Goal: Task Accomplishment & Management: Manage account settings

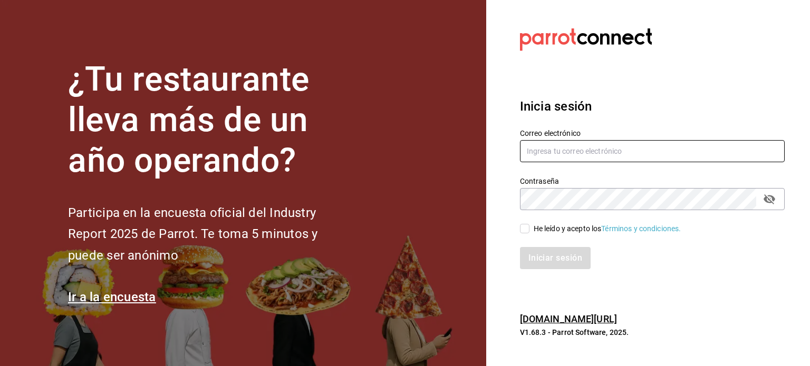
type input "[PERSON_NAME][EMAIL_ADDRESS][DOMAIN_NAME]"
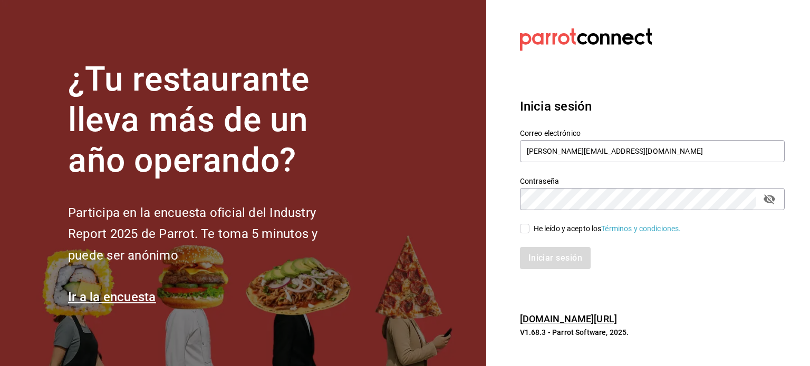
click at [523, 228] on input "He leído y acepto los Términos y condiciones." at bounding box center [524, 228] width 9 height 9
checkbox input "true"
click at [541, 254] on button "Iniciar sesión" at bounding box center [556, 258] width 72 height 22
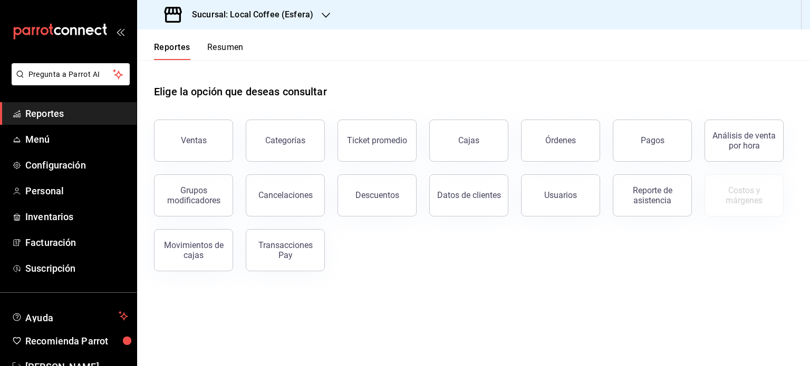
click at [303, 6] on div "Sucursal: Local Coffee (Esfera)" at bounding box center [240, 15] width 189 height 30
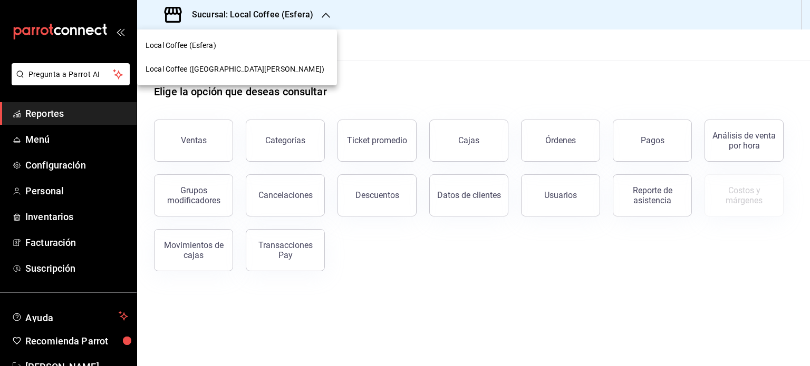
click at [208, 66] on span "Local Coffee ([GEOGRAPHIC_DATA][PERSON_NAME])" at bounding box center [235, 69] width 179 height 11
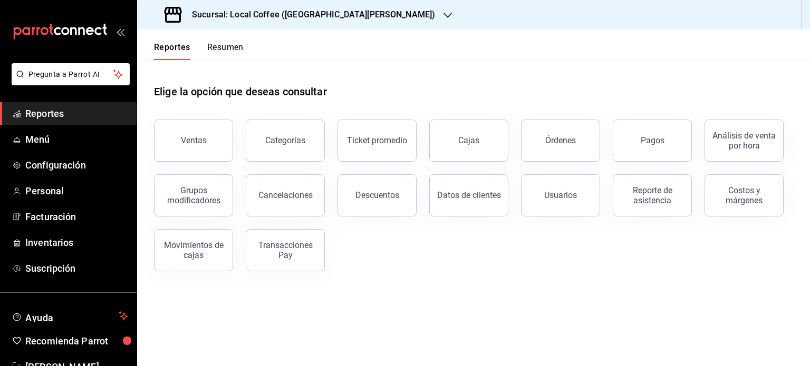
click at [239, 42] on button "Resumen" at bounding box center [225, 51] width 36 height 18
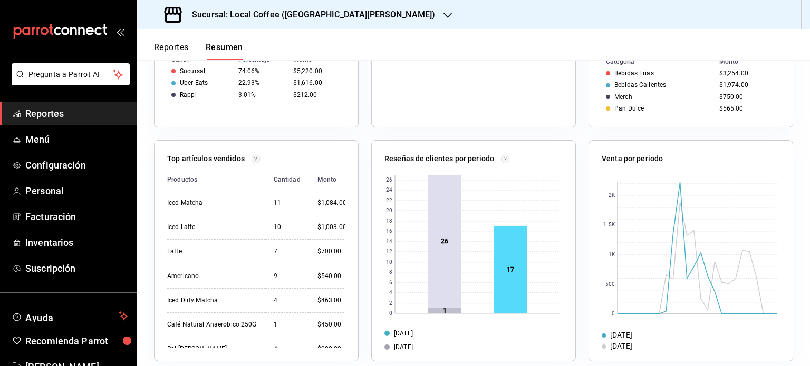
scroll to position [345, 0]
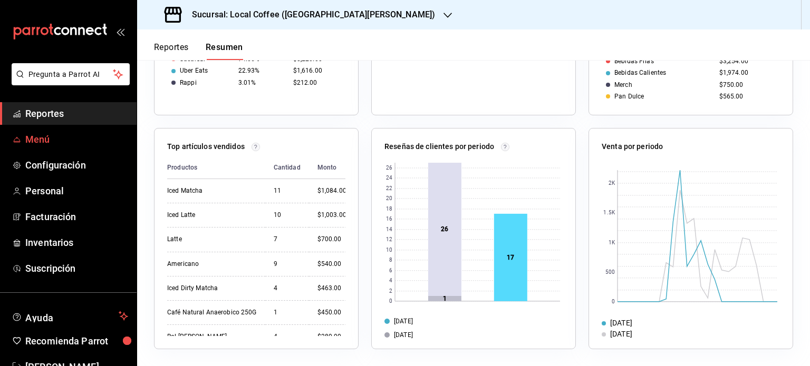
click at [40, 134] on span "Menú" at bounding box center [76, 139] width 103 height 14
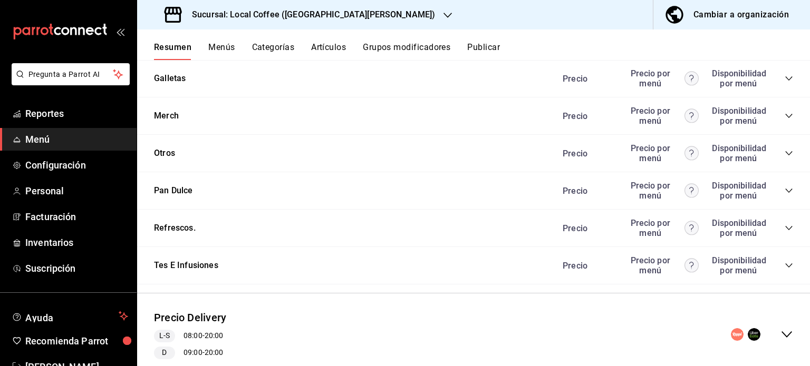
scroll to position [1194, 0]
click at [785, 265] on icon "collapse-category-row" at bounding box center [789, 264] width 8 height 8
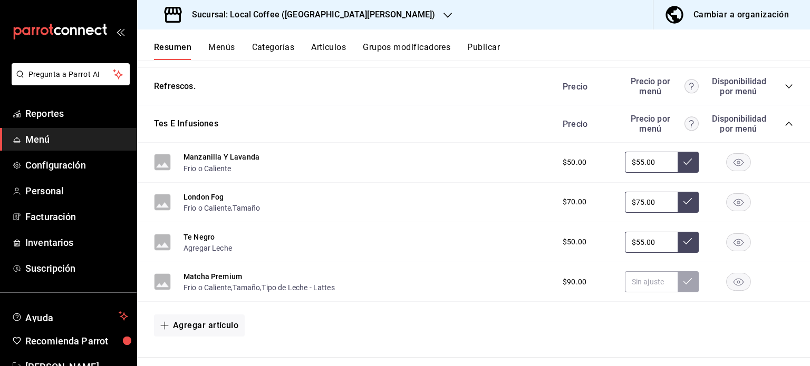
scroll to position [1334, 0]
click at [193, 240] on button "Te Negro" at bounding box center [198, 238] width 31 height 11
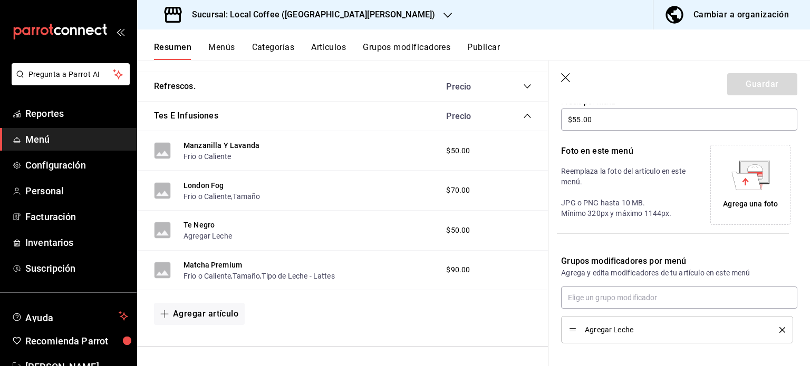
scroll to position [239, 0]
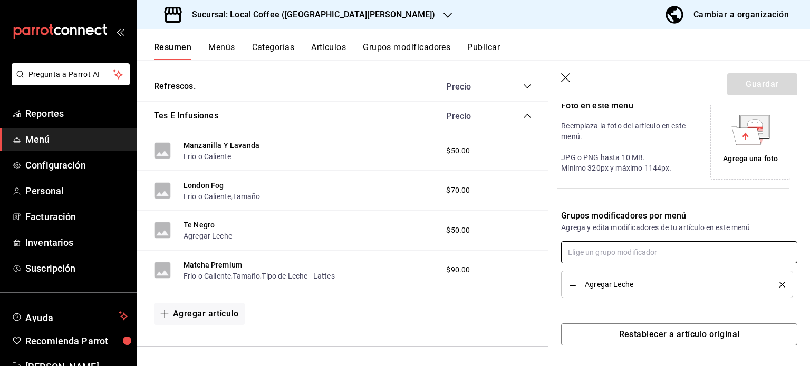
click at [607, 255] on input "text" at bounding box center [679, 252] width 236 height 22
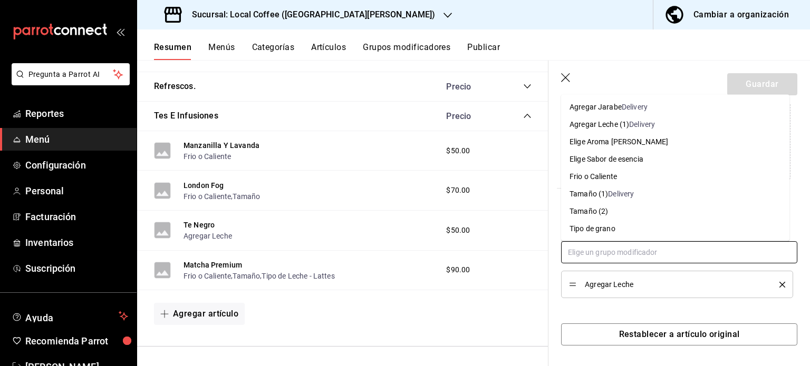
click at [614, 216] on li "Tamaño (2)" at bounding box center [675, 211] width 228 height 17
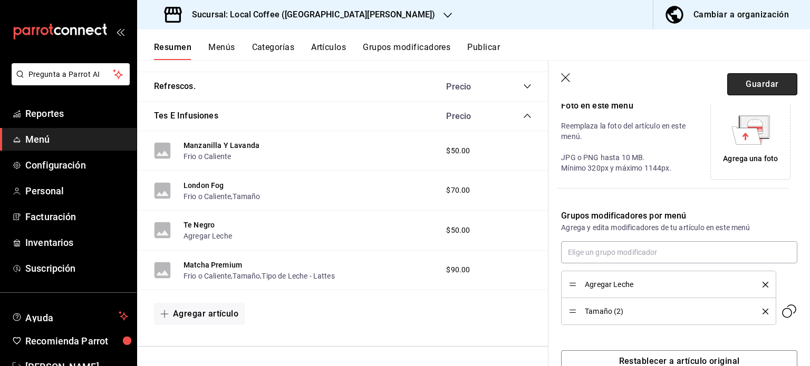
click at [754, 80] on button "Guardar" at bounding box center [762, 84] width 70 height 22
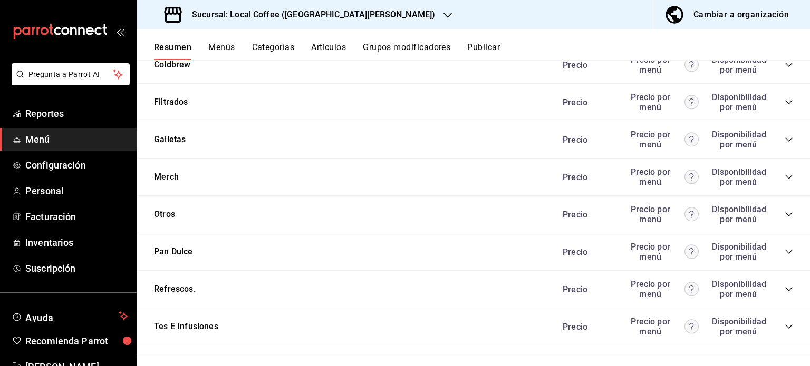
scroll to position [1227, 0]
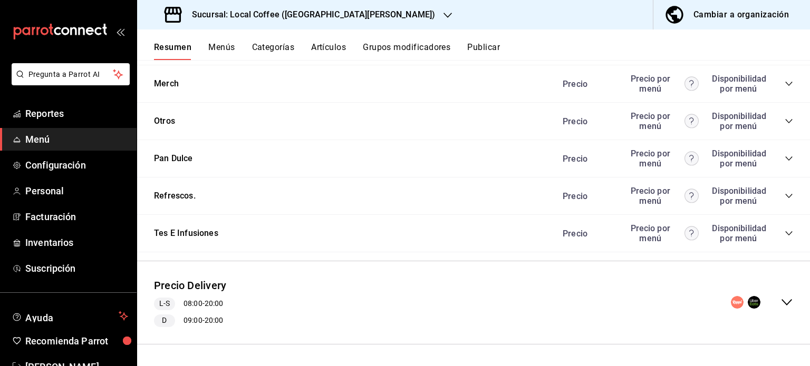
click at [785, 230] on icon "collapse-category-row" at bounding box center [789, 233] width 8 height 8
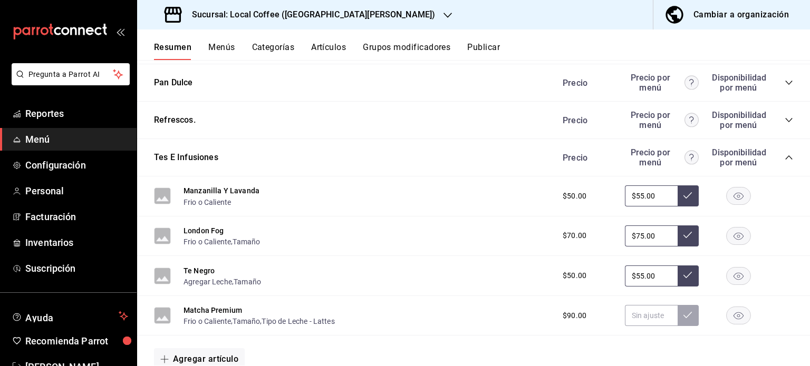
scroll to position [1303, 0]
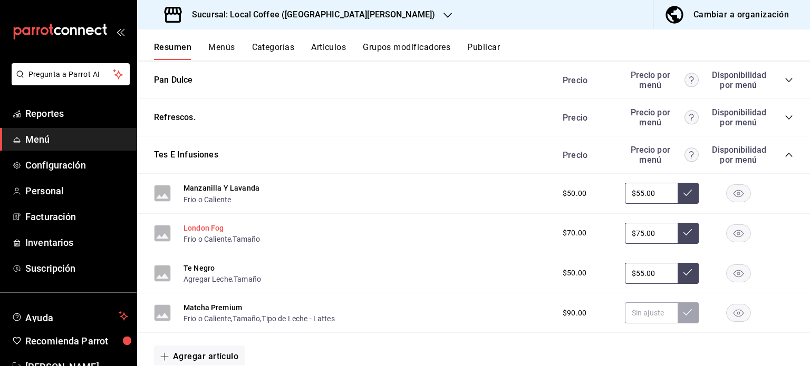
click at [193, 232] on button "London Fog" at bounding box center [203, 228] width 41 height 11
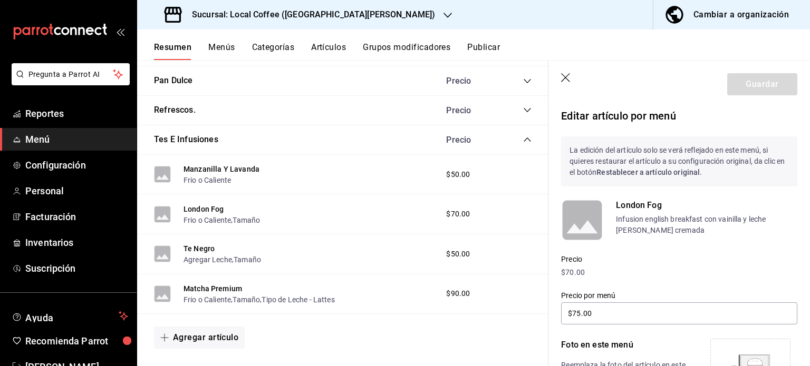
click at [564, 76] on icon "button" at bounding box center [565, 77] width 9 height 9
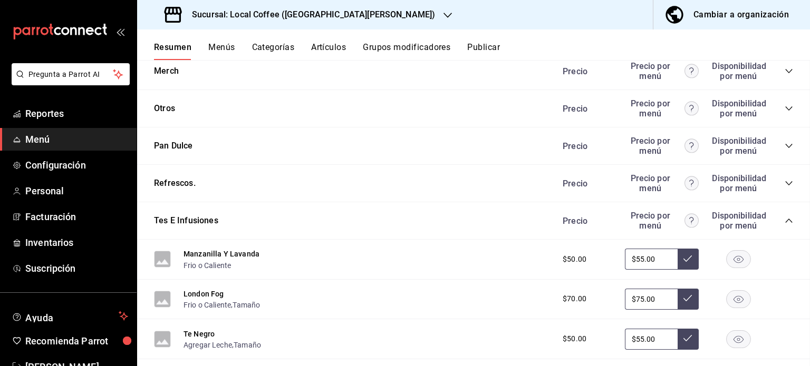
scroll to position [1394, 0]
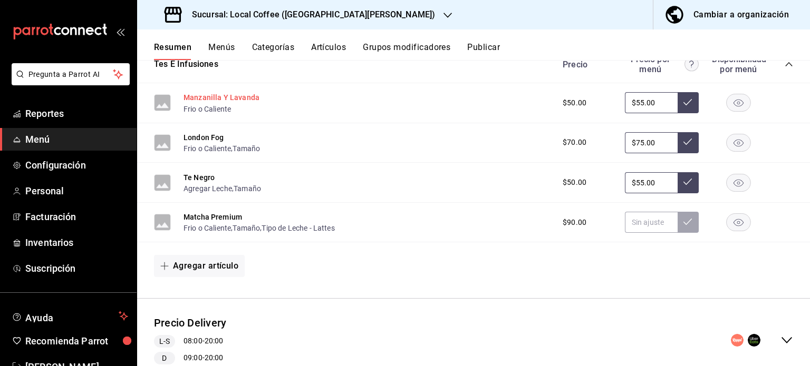
click at [240, 95] on button "Manzanilla Y Lavanda" at bounding box center [221, 97] width 76 height 11
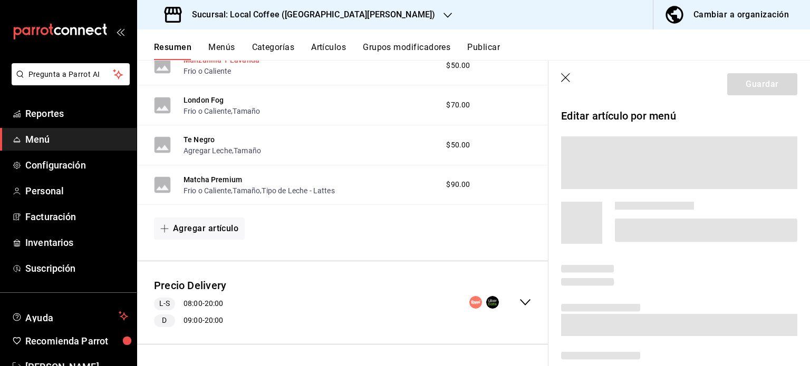
scroll to position [1299, 0]
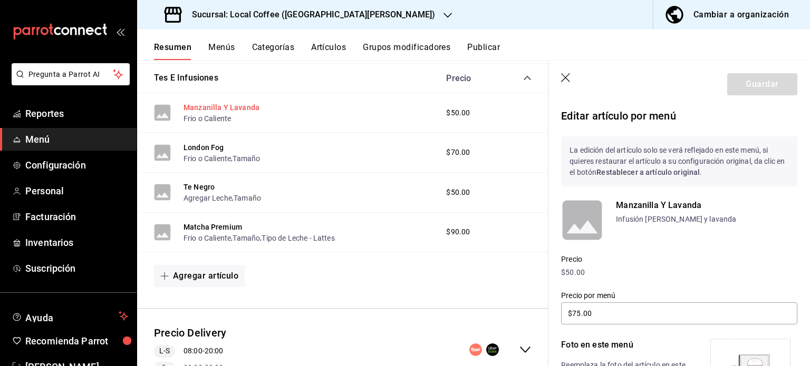
type input "$55.00"
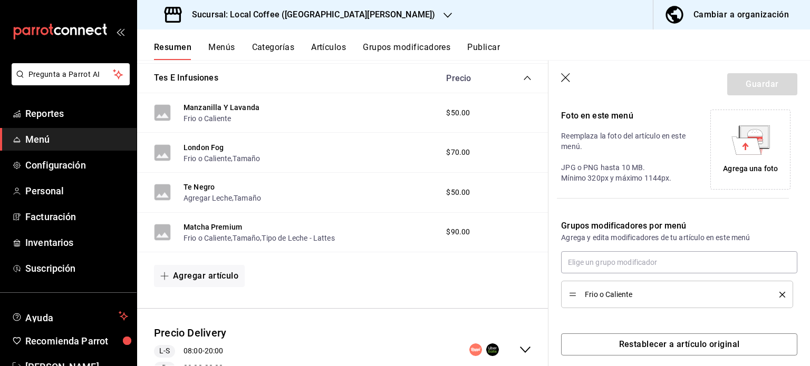
scroll to position [230, 0]
click at [641, 270] on input "text" at bounding box center [679, 262] width 236 height 22
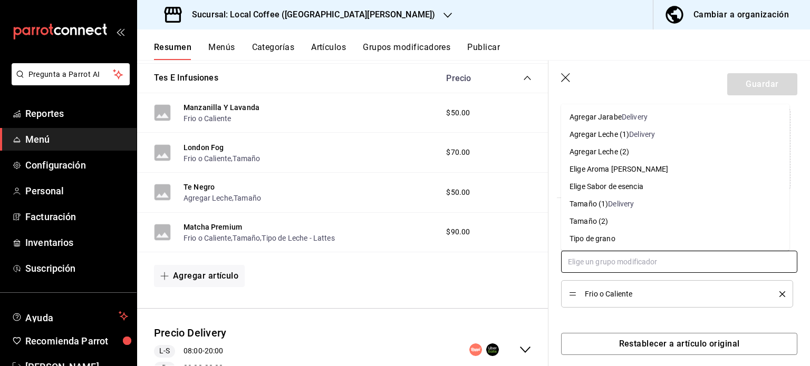
click at [587, 229] on li "Tamaño (2)" at bounding box center [675, 221] width 228 height 17
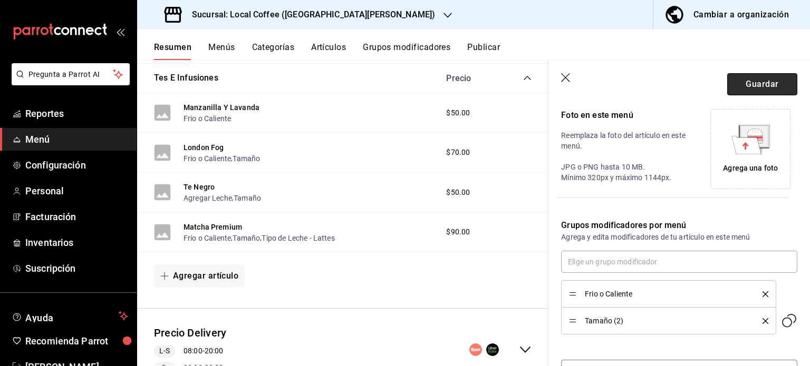
click at [750, 73] on button "Guardar" at bounding box center [762, 84] width 70 height 22
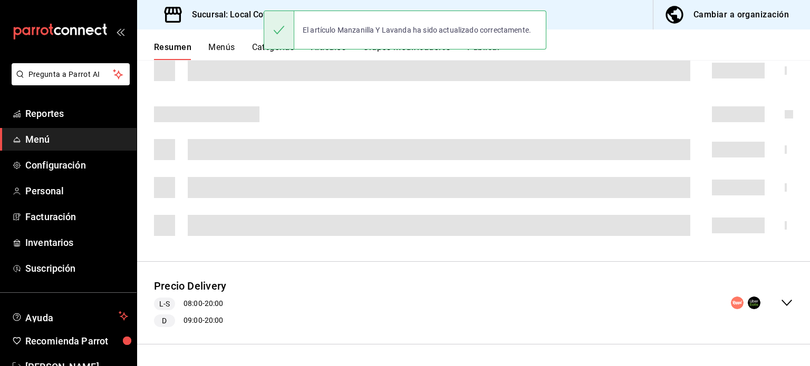
scroll to position [283, 0]
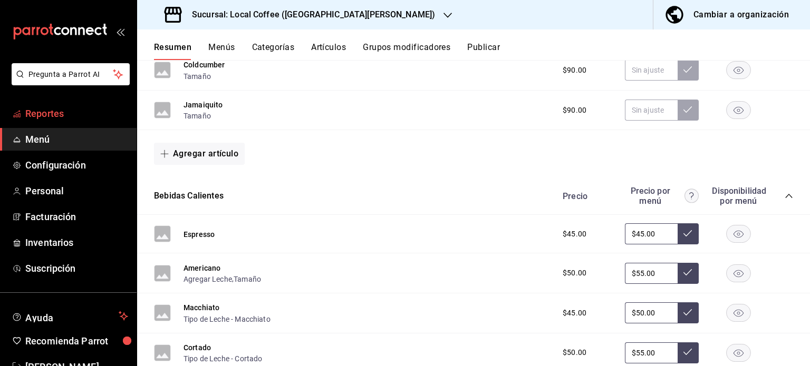
click at [36, 113] on span "Reportes" at bounding box center [76, 114] width 103 height 14
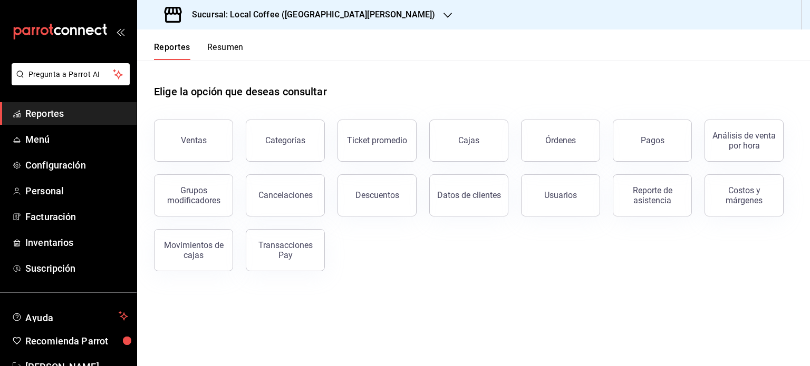
click at [236, 44] on button "Resumen" at bounding box center [225, 51] width 36 height 18
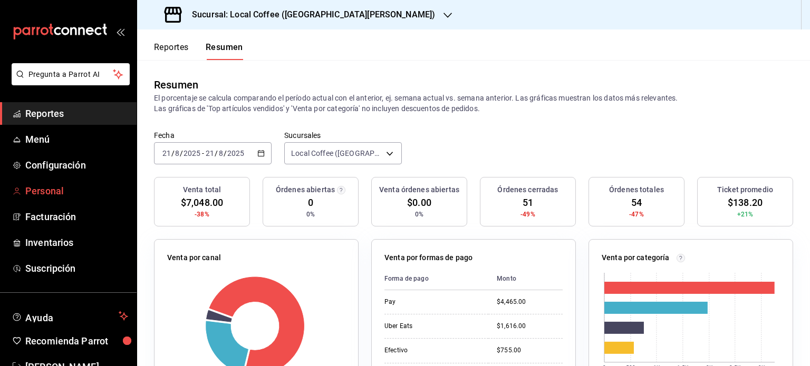
click at [44, 191] on span "Personal" at bounding box center [76, 191] width 103 height 14
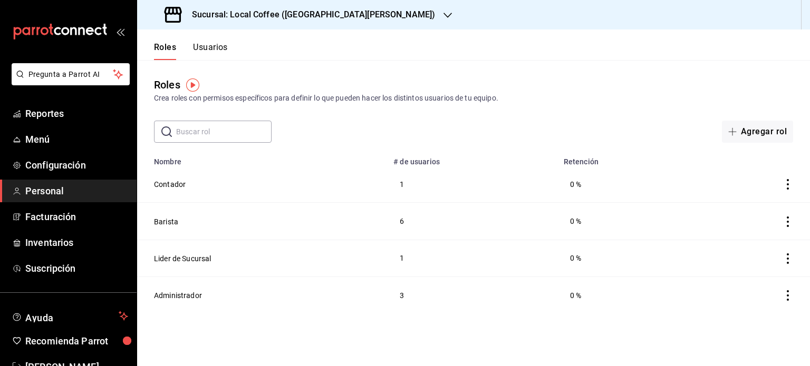
click at [217, 52] on button "Usuarios" at bounding box center [210, 51] width 35 height 18
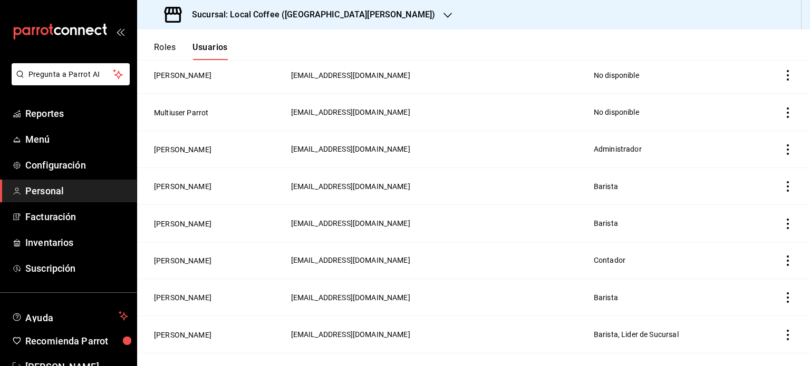
scroll to position [276, 0]
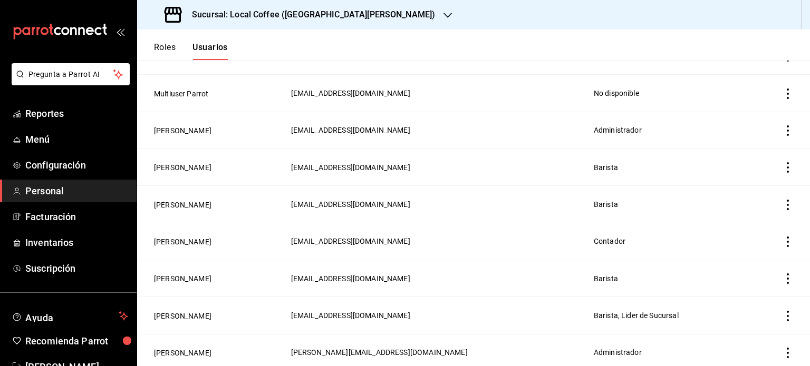
click at [782, 166] on icon "actions" at bounding box center [787, 167] width 11 height 11
click at [759, 185] on li "Eliminar" at bounding box center [740, 183] width 89 height 30
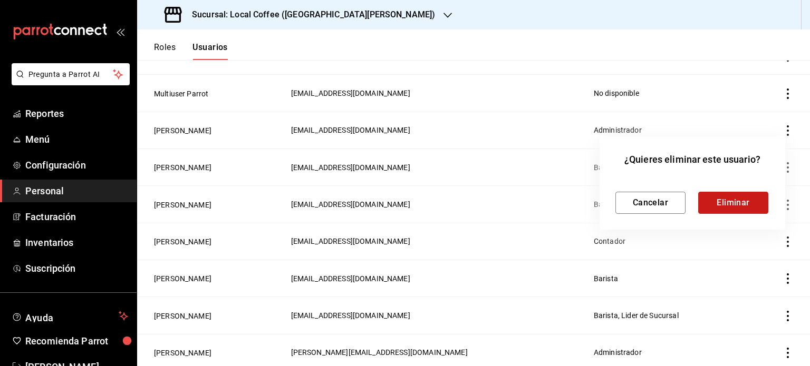
click at [740, 196] on button "Eliminar" at bounding box center [733, 203] width 70 height 22
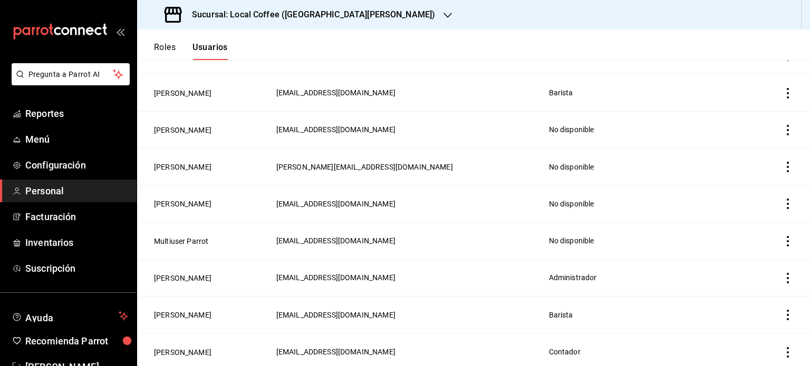
scroll to position [134, 0]
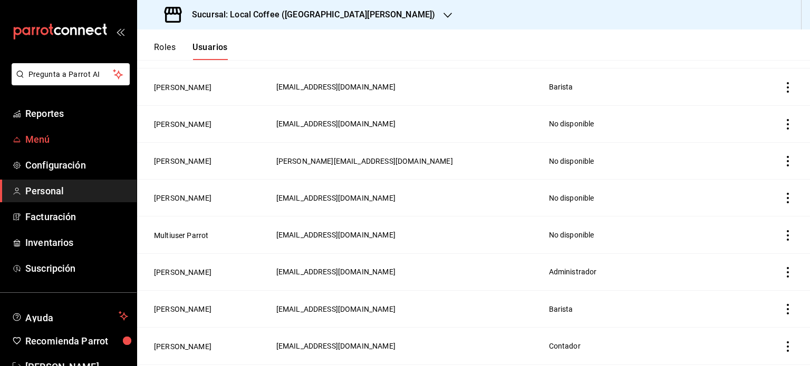
click at [33, 137] on span "Menú" at bounding box center [76, 139] width 103 height 14
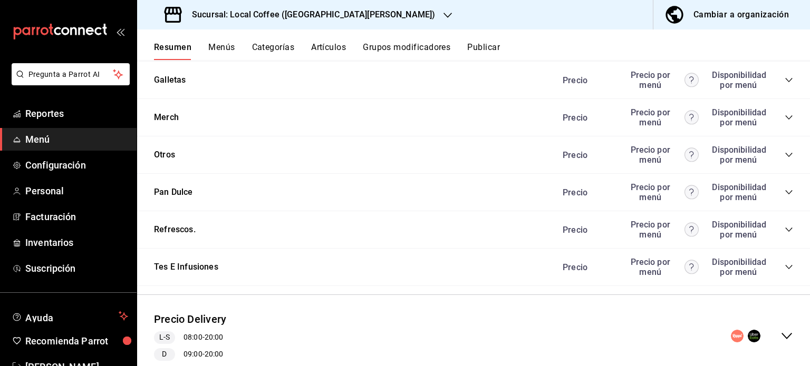
scroll to position [1227, 0]
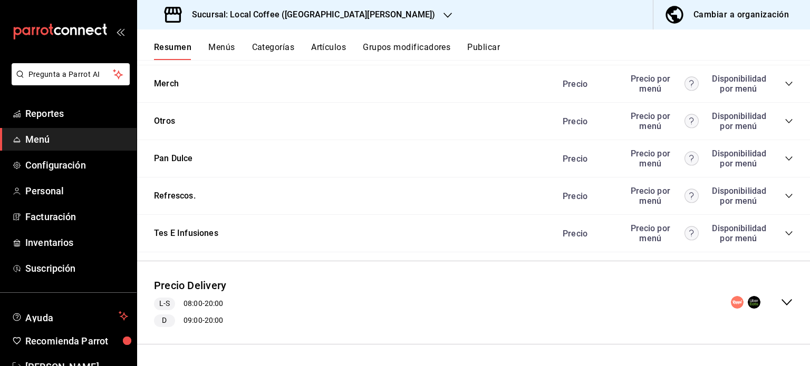
click at [780, 239] on div "Precio Precio por menú Disponibilidad por menú" at bounding box center [672, 234] width 241 height 20
click at [785, 238] on icon "collapse-category-row" at bounding box center [789, 233] width 8 height 8
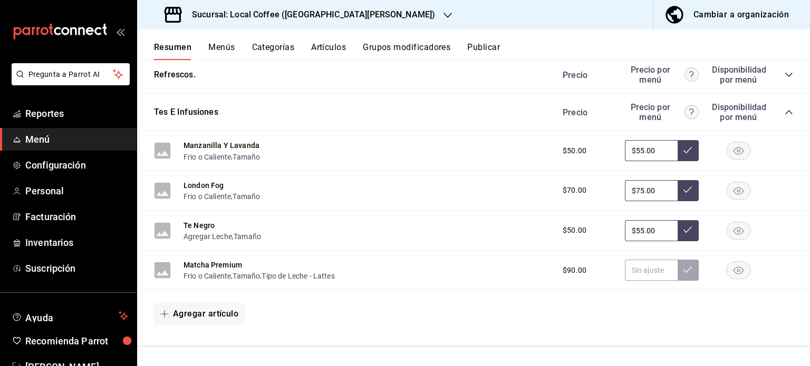
scroll to position [1351, 0]
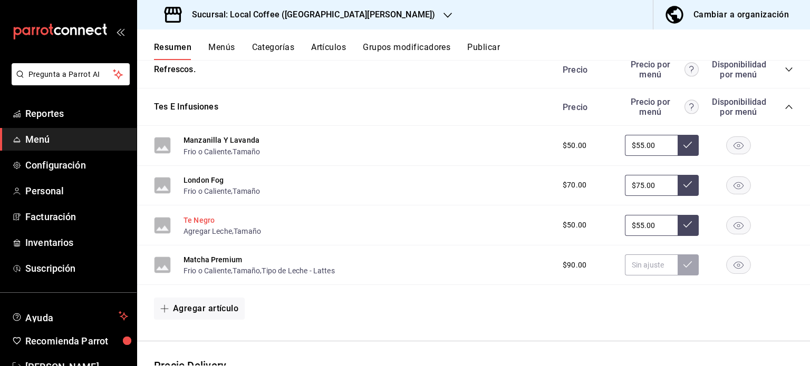
click at [186, 226] on button "Te Negro" at bounding box center [198, 220] width 31 height 11
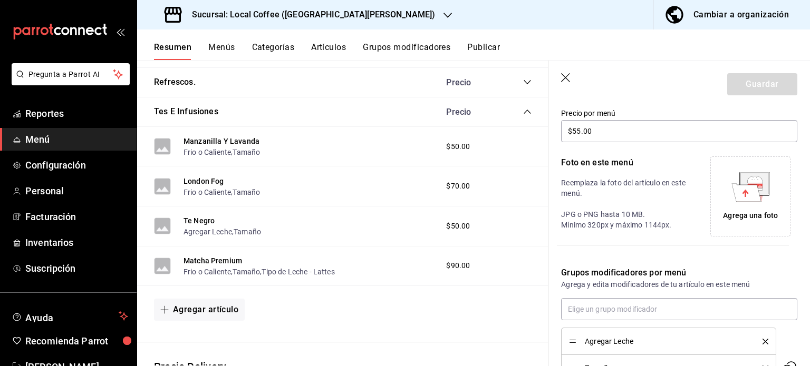
scroll to position [266, 0]
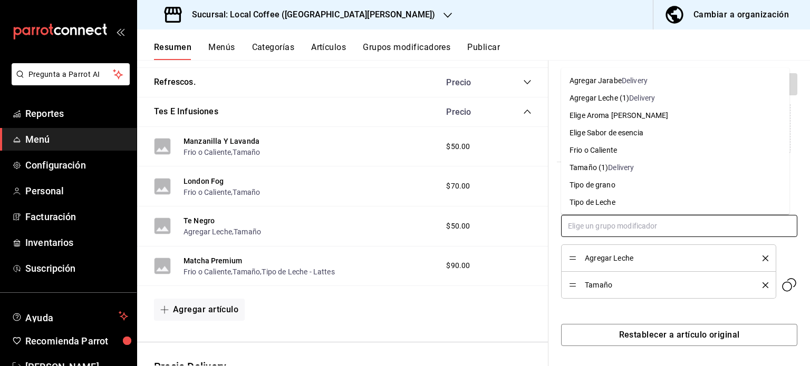
click at [622, 229] on input "text" at bounding box center [679, 226] width 236 height 22
click at [608, 152] on div "Frio o Caliente" at bounding box center [592, 150] width 47 height 11
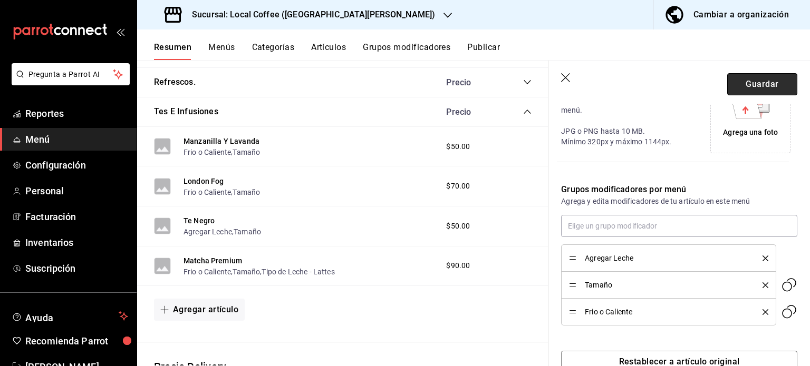
click at [736, 77] on button "Guardar" at bounding box center [762, 84] width 70 height 22
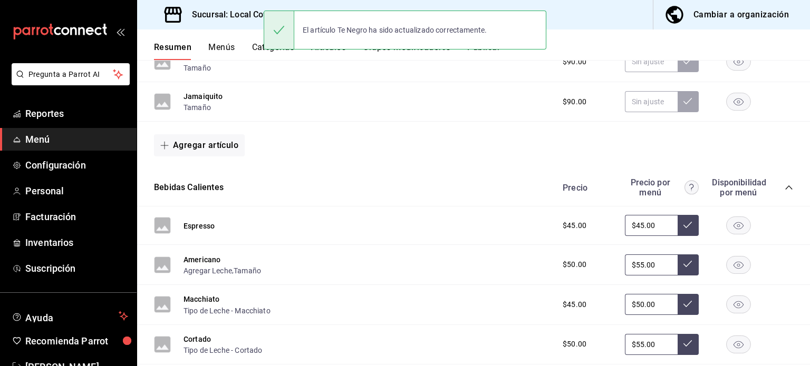
scroll to position [283, 0]
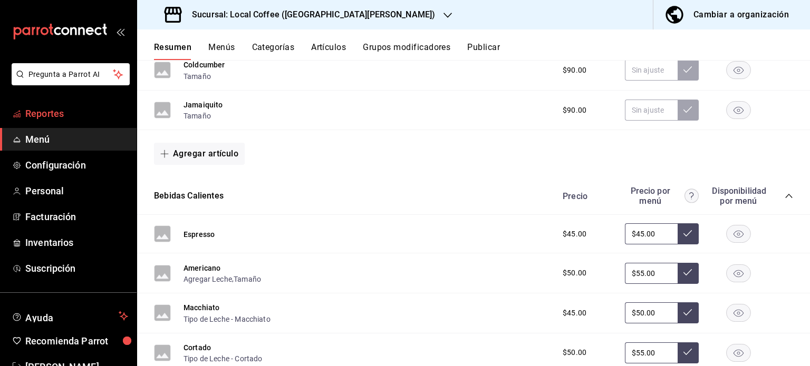
click at [42, 109] on span "Reportes" at bounding box center [76, 114] width 103 height 14
